Goal: Task Accomplishment & Management: Use online tool/utility

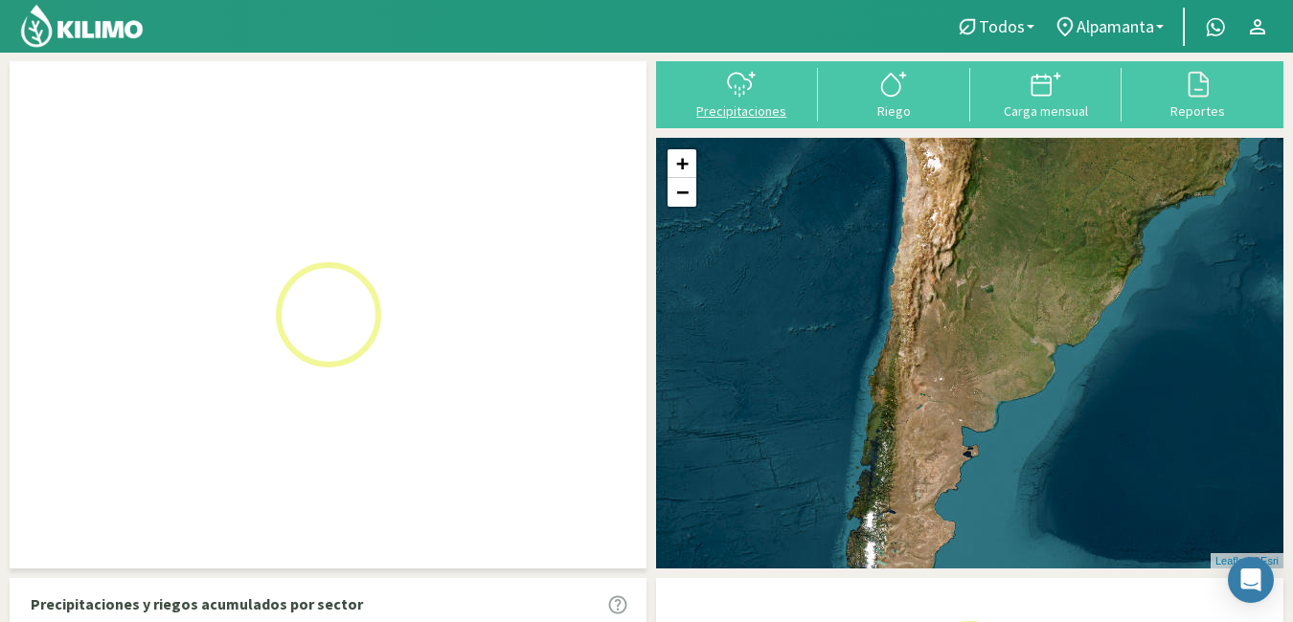
click at [738, 104] on body "Todos Todos Alpamanta Todos Alpamanta Todos Alpamanta Principal Contactar ejecu…" at bounding box center [646, 311] width 1293 height 622
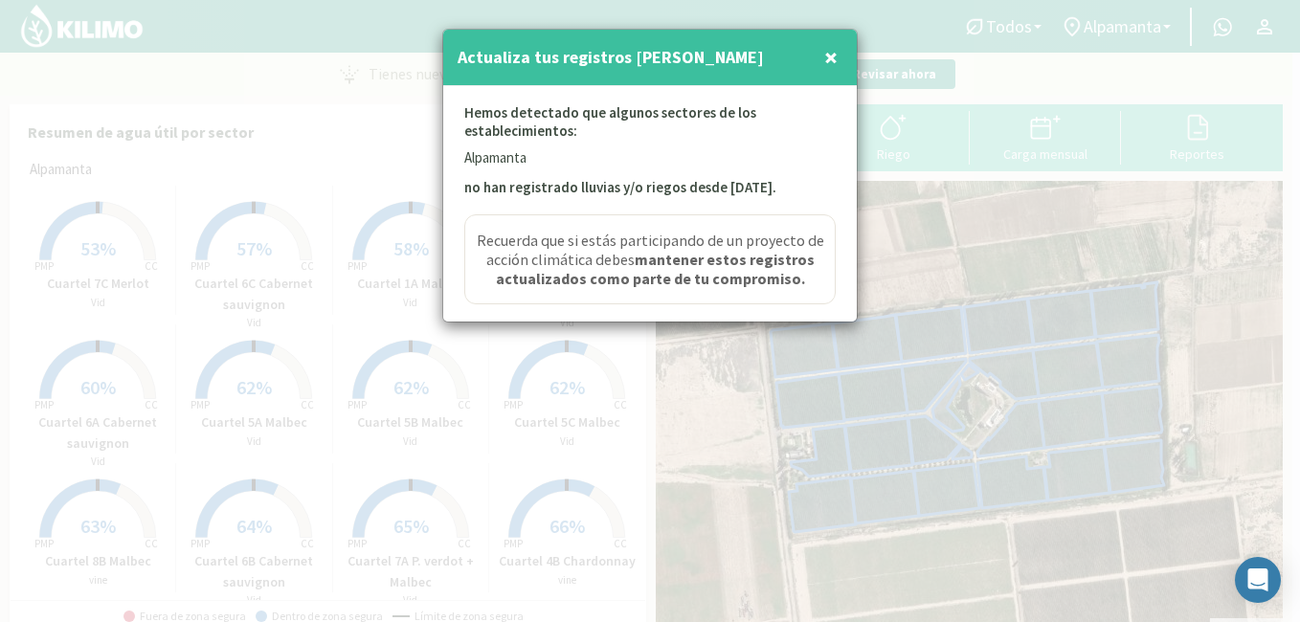
click at [648, 272] on strong "mantener estos registros actualizados como parte de tu compromiso." at bounding box center [655, 269] width 319 height 38
click at [824, 56] on span "×" at bounding box center [830, 57] width 13 height 32
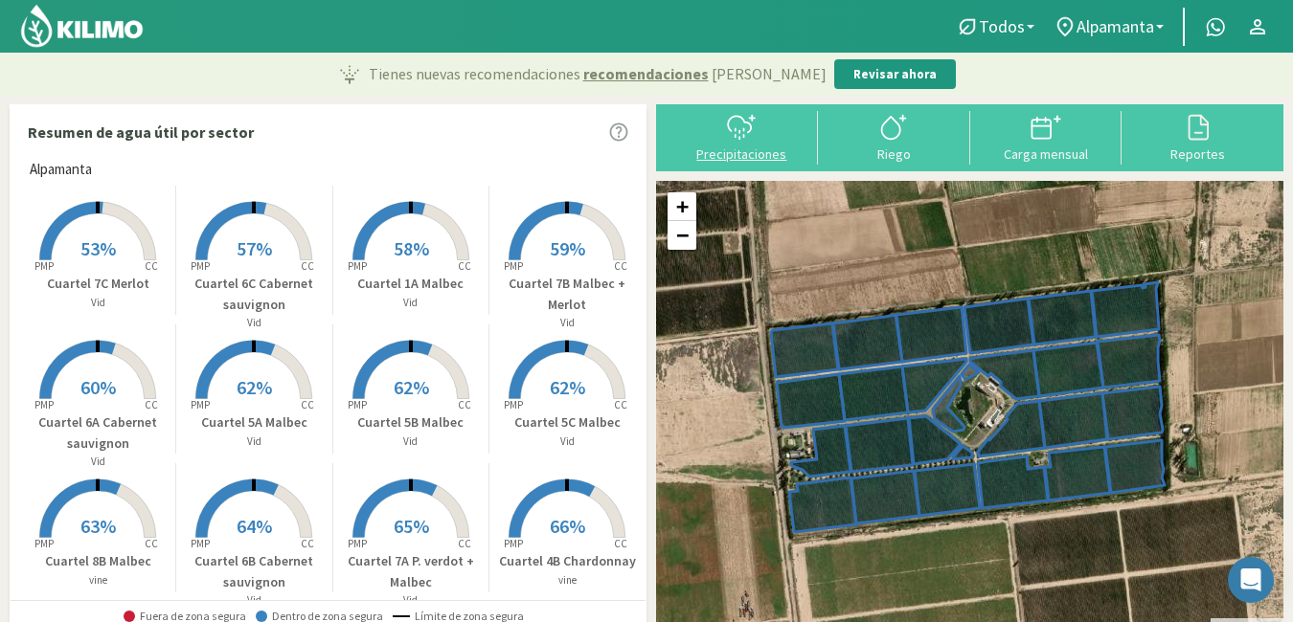
click at [747, 153] on div "Precipitaciones" at bounding box center [741, 153] width 141 height 13
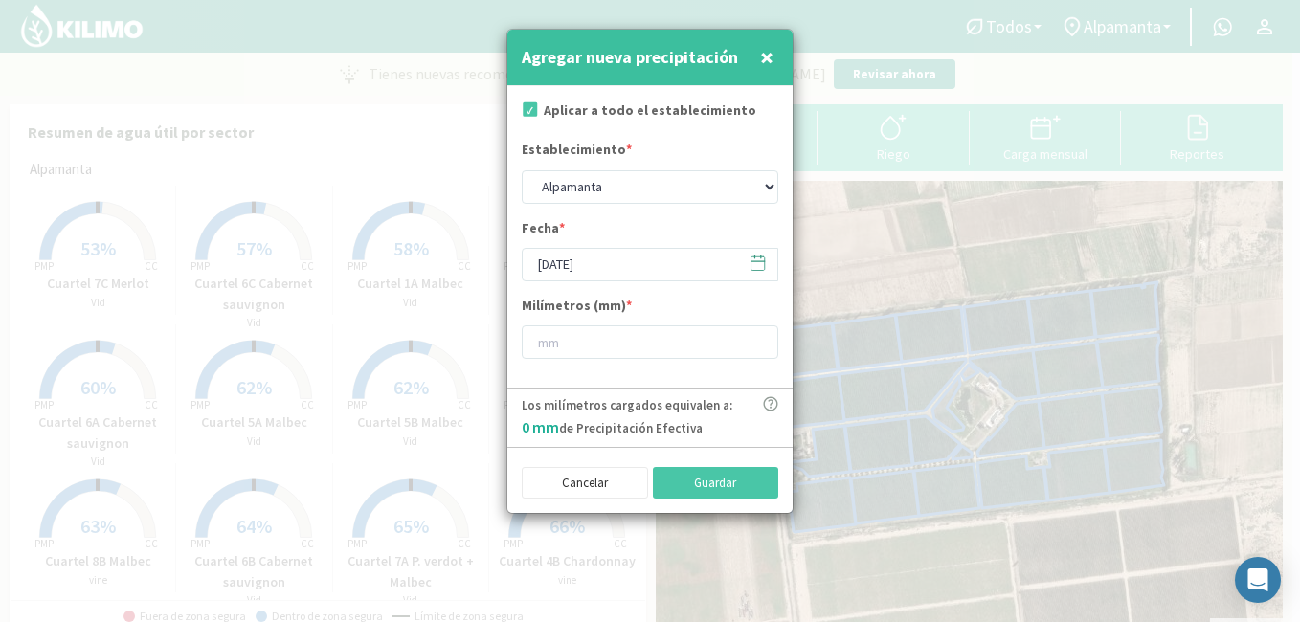
click at [754, 266] on icon at bounding box center [758, 263] width 18 height 18
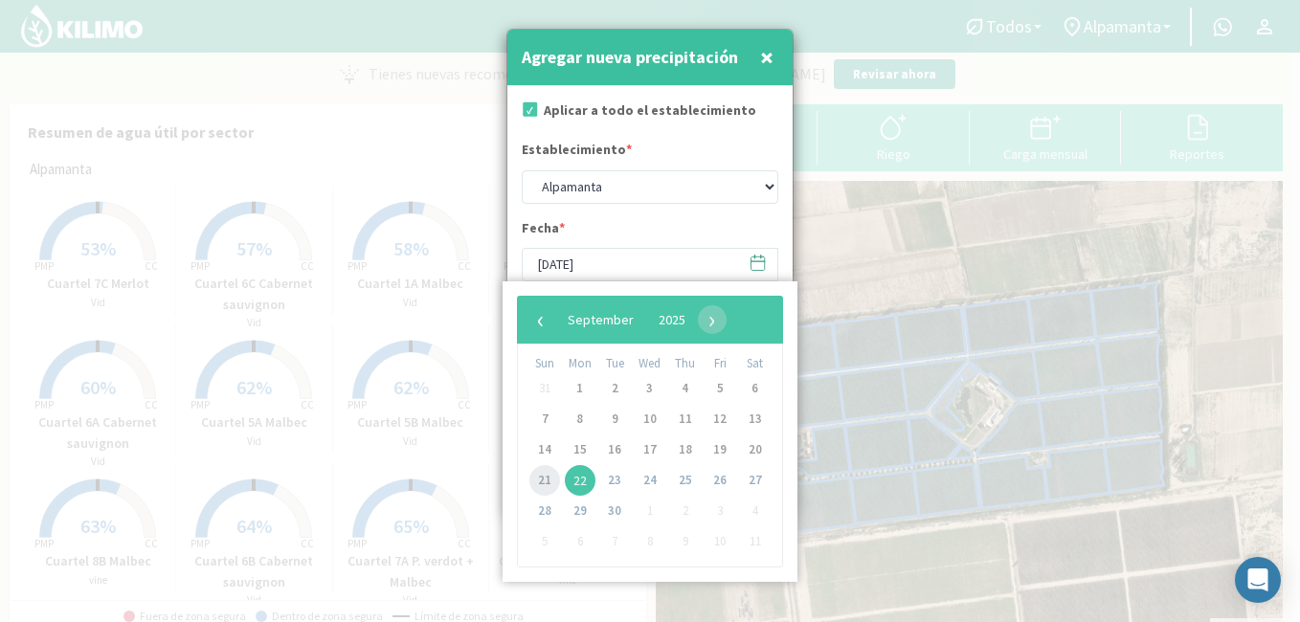
click at [551, 477] on span "21" at bounding box center [544, 480] width 31 height 31
type input "[DATE]"
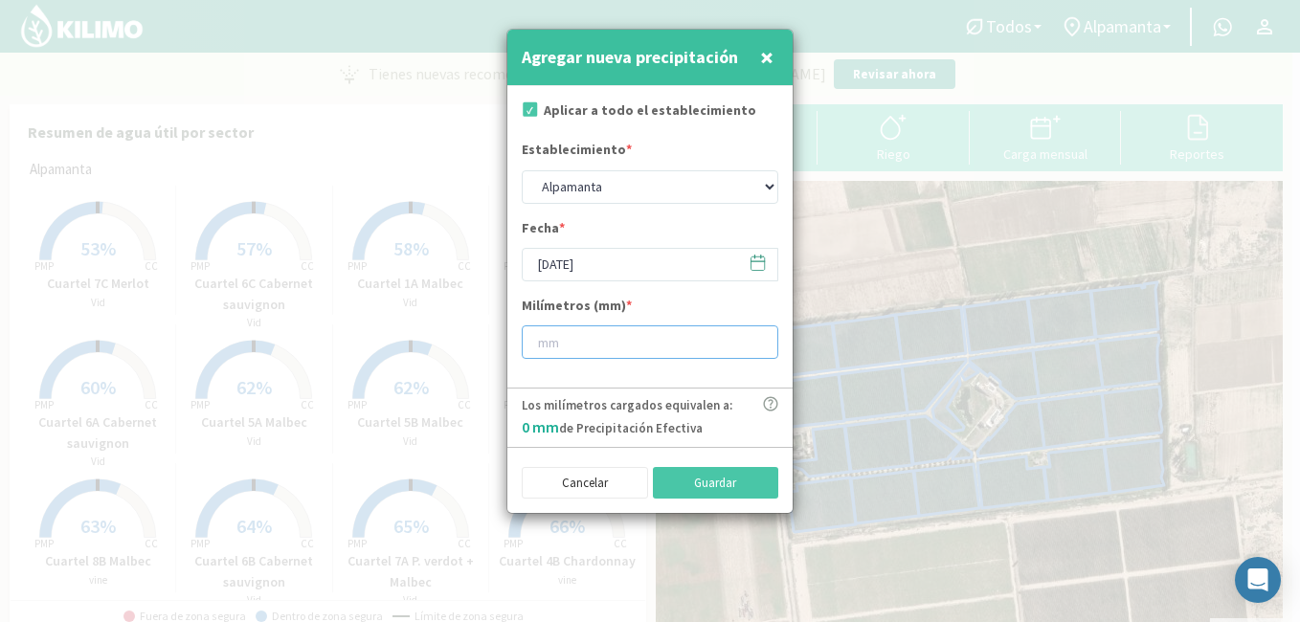
click at [579, 345] on input "number" at bounding box center [650, 343] width 257 height 34
type input "12"
click at [687, 483] on button "Guardar" at bounding box center [716, 483] width 126 height 33
type input "[DATE]"
